Goal: Transaction & Acquisition: Purchase product/service

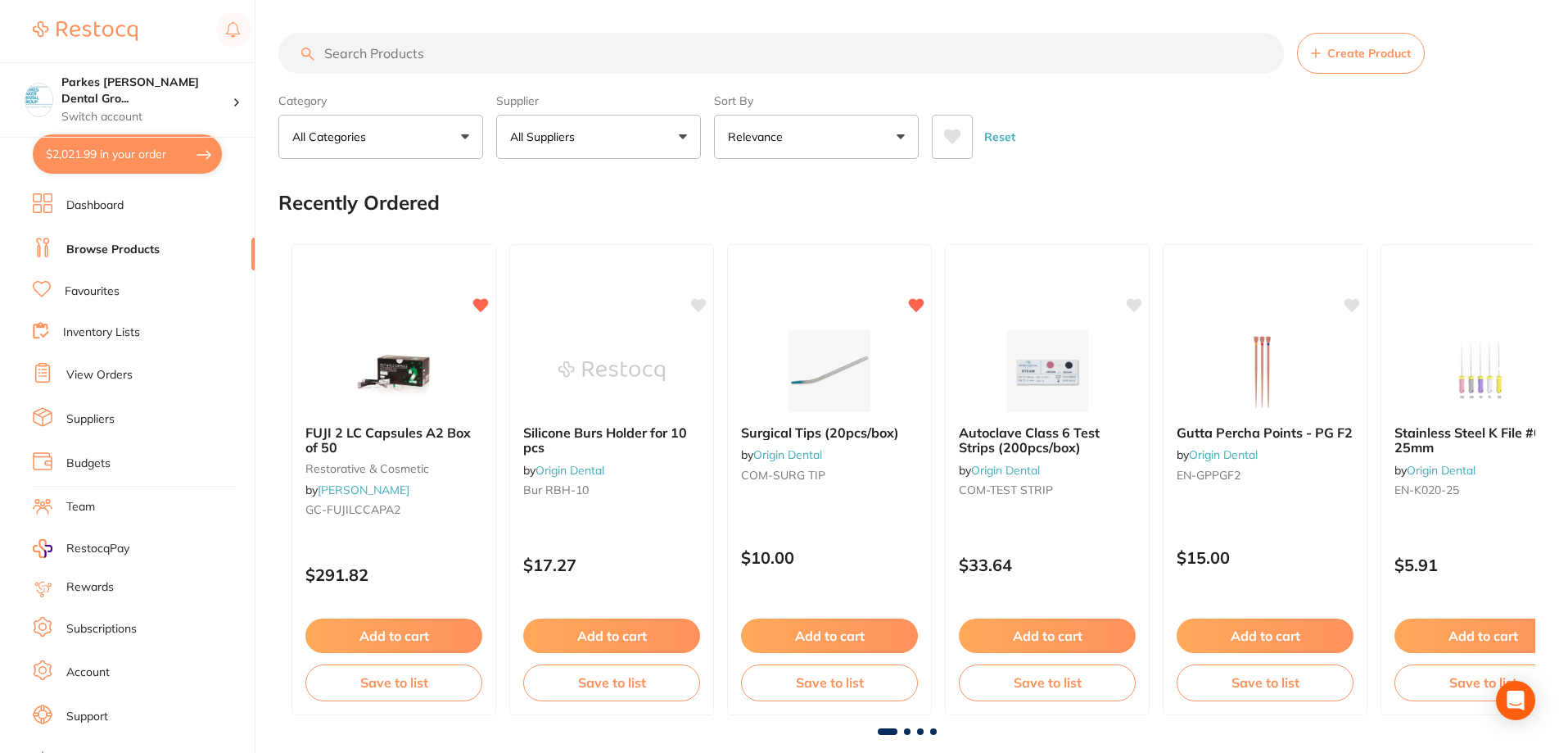
click at [411, 51] on input "search" at bounding box center [781, 53] width 1006 height 41
type input "fuji IX"
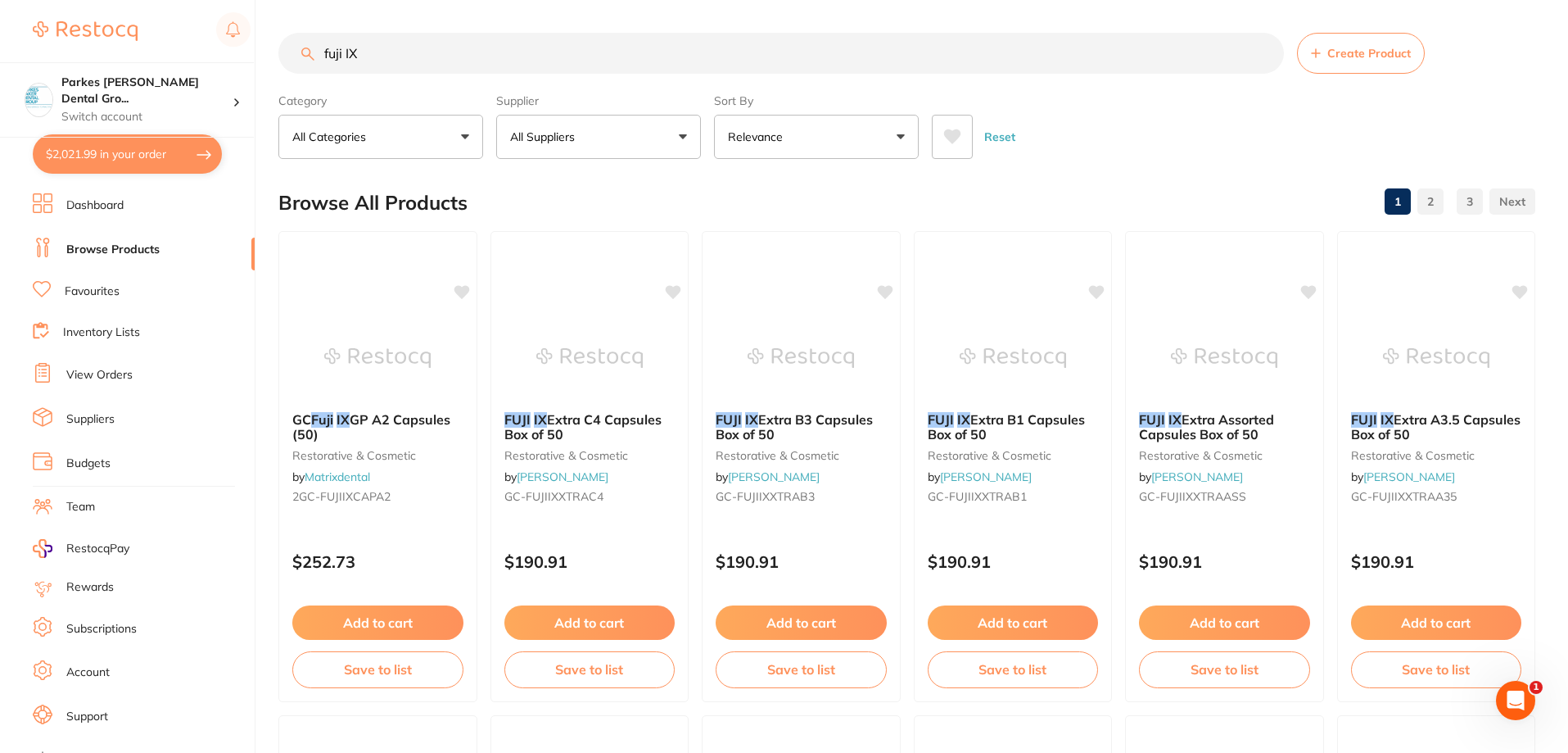
drag, startPoint x: 398, startPoint y: 60, endPoint x: 250, endPoint y: 55, distance: 148.1
click at [250, 55] on div "$2,021.99 Parkes [PERSON_NAME] Dental Gro... Switch account Parkes [PERSON_NAME…" at bounding box center [784, 376] width 1568 height 753
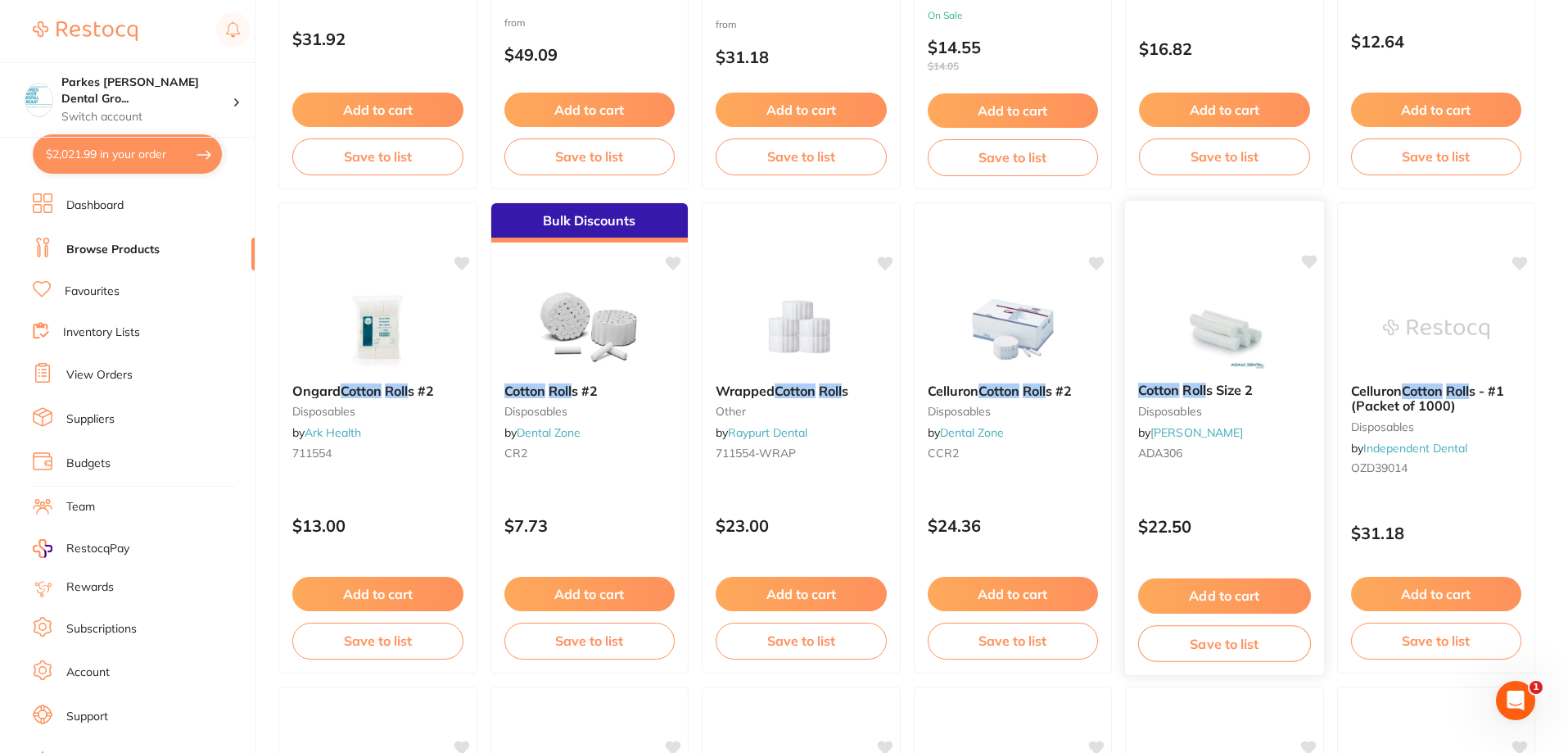
scroll to position [1965, 0]
type input "cotton roll"
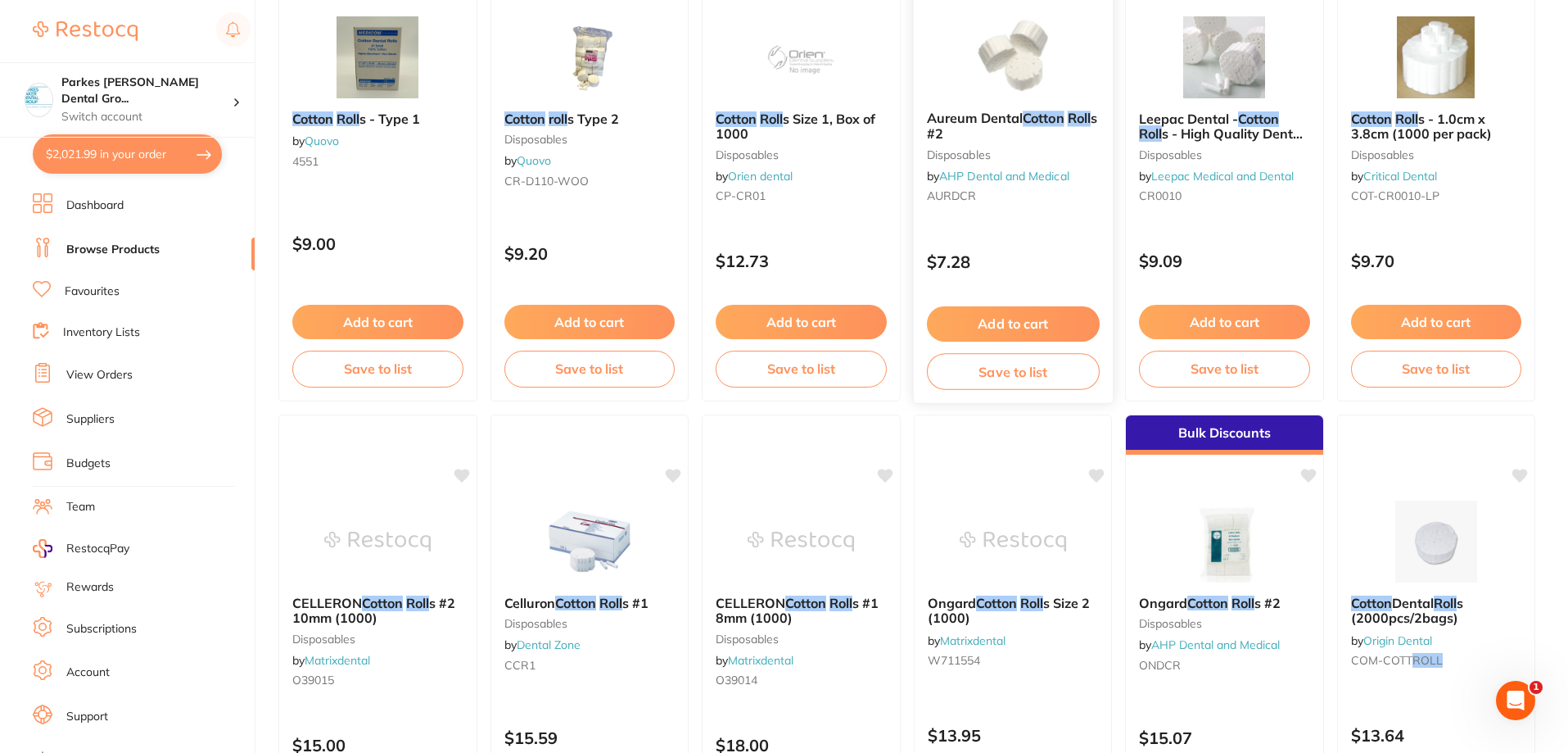
scroll to position [3439, 0]
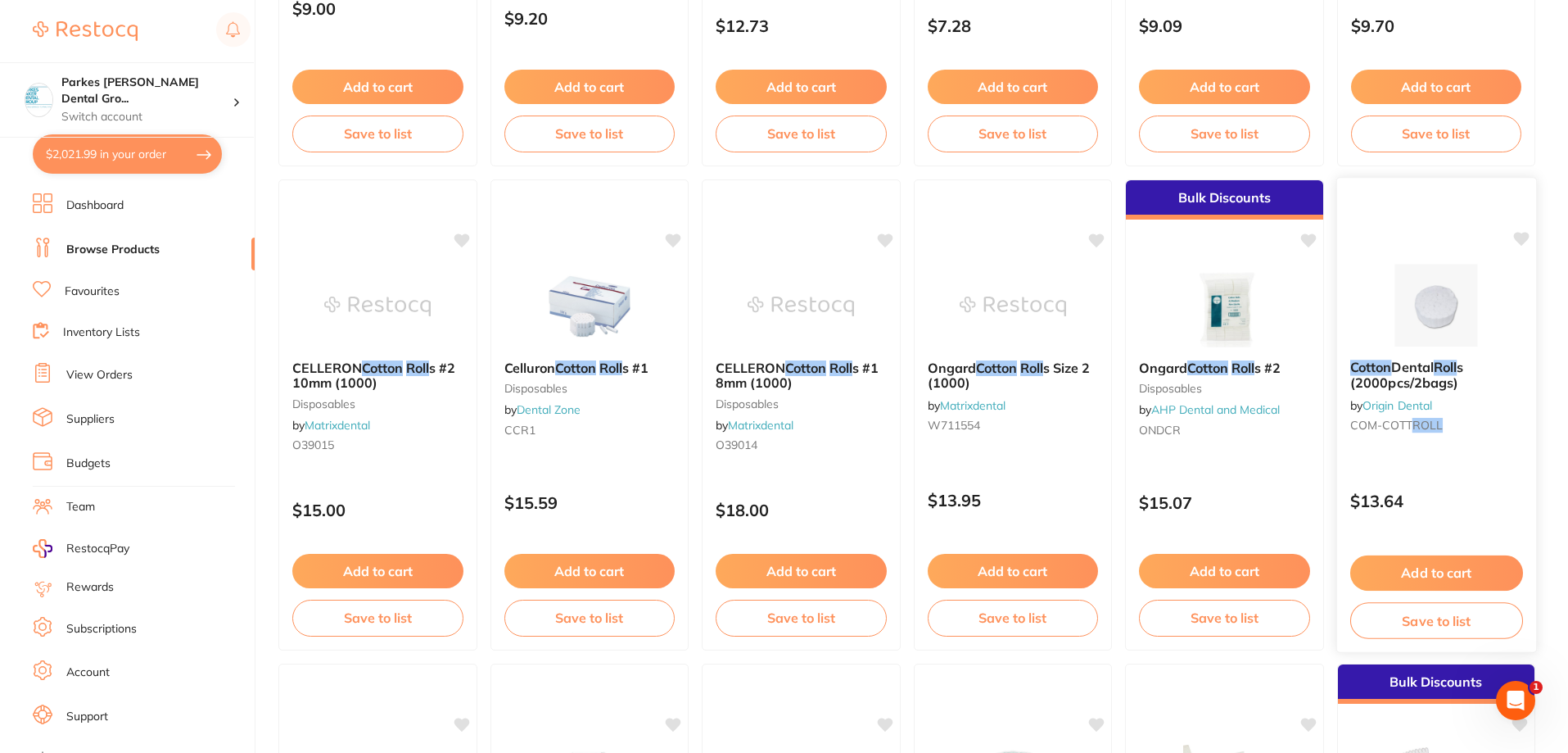
click at [1396, 329] on img at bounding box center [1436, 305] width 107 height 83
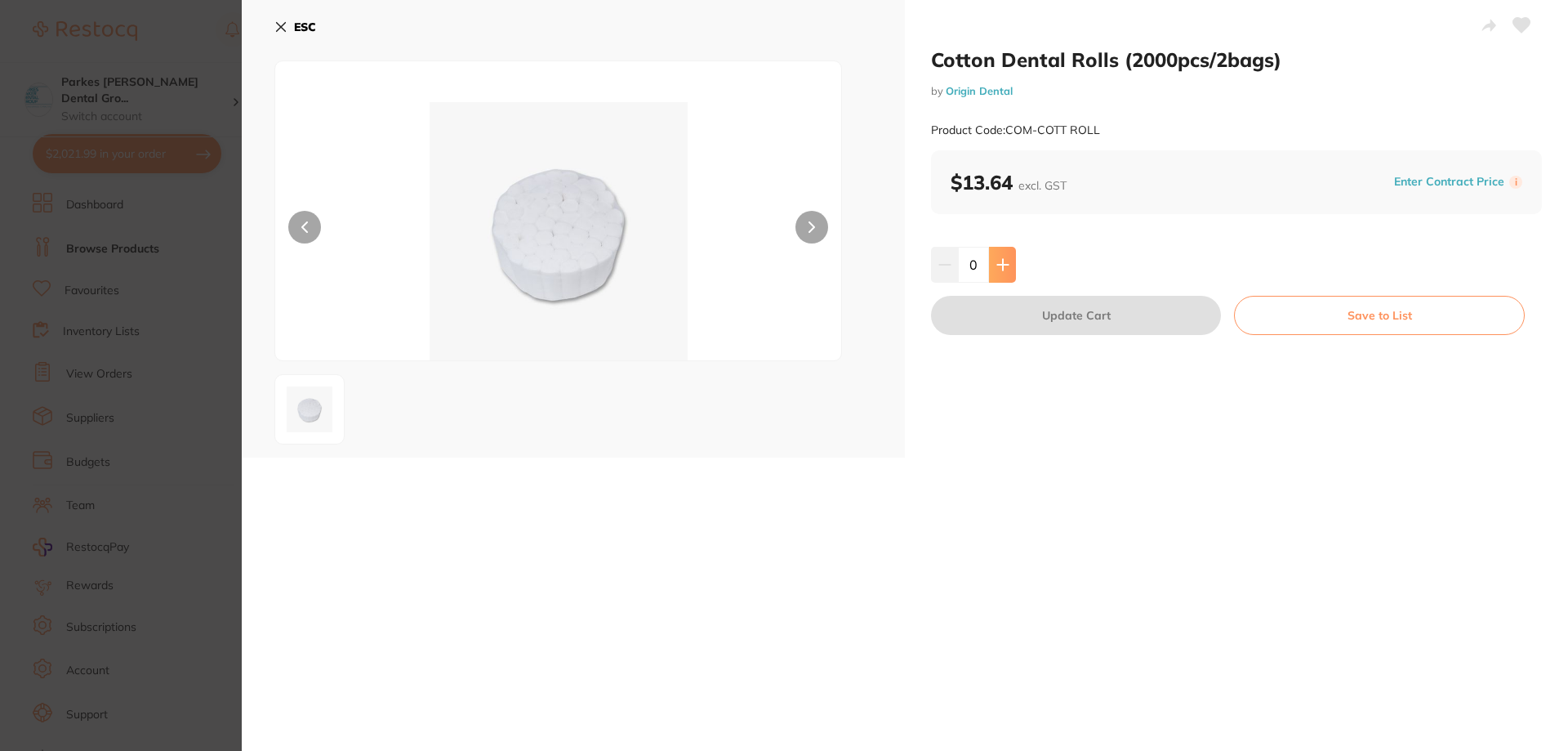
click at [1001, 263] on icon at bounding box center [1002, 264] width 10 height 10
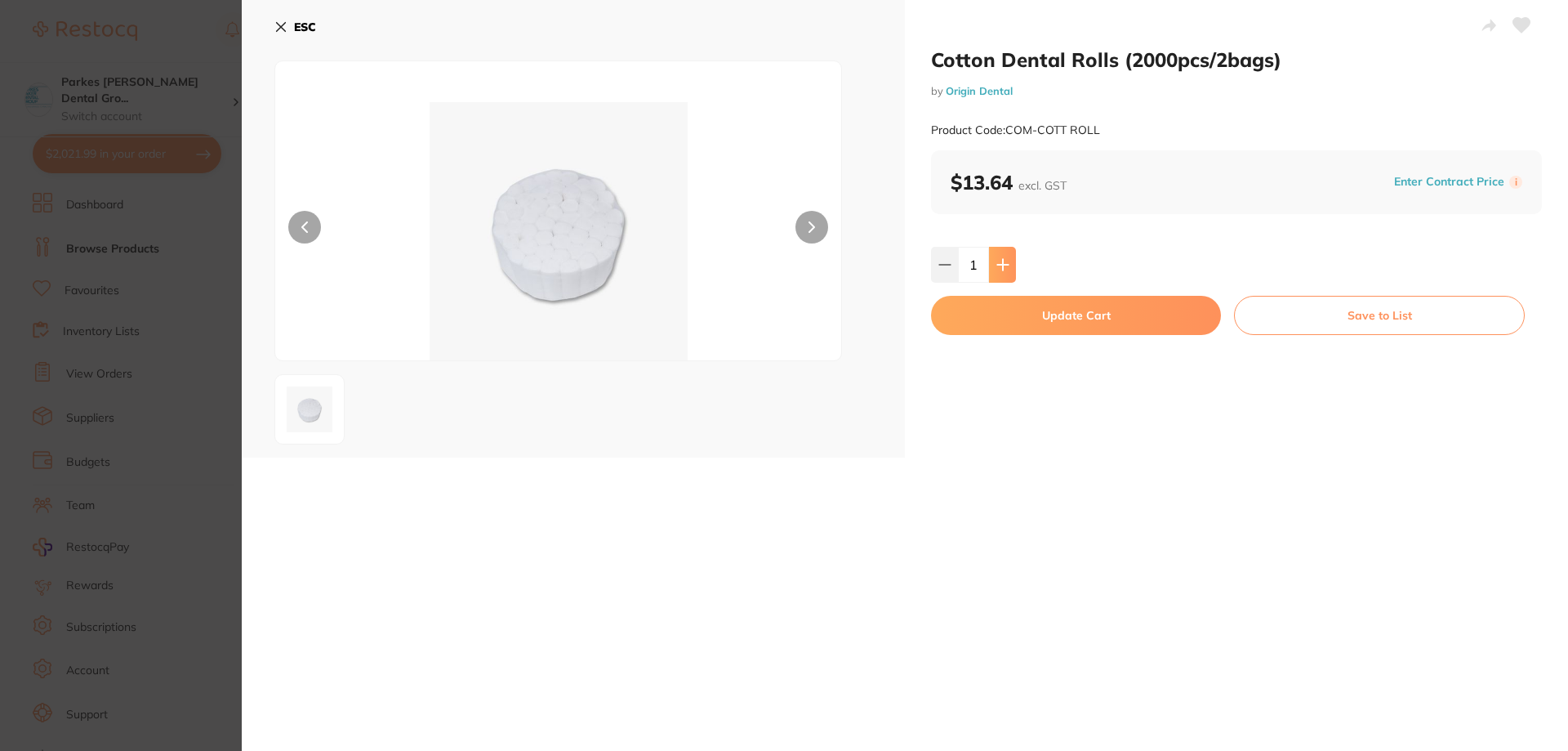
type input "1"
click at [1056, 321] on button "Update Cart" at bounding box center [1076, 315] width 290 height 39
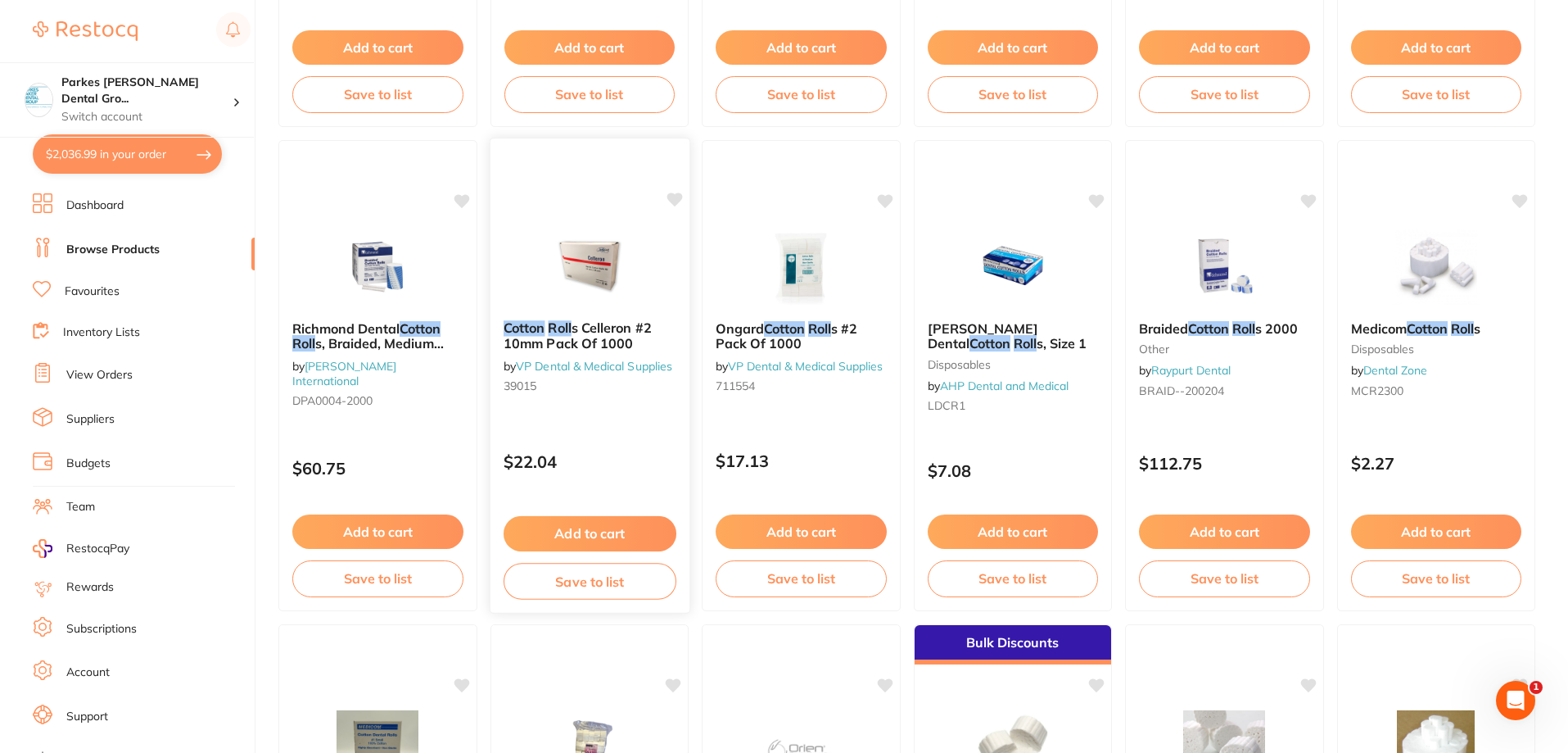
scroll to position [2432, 0]
